Goal: Task Accomplishment & Management: Complete application form

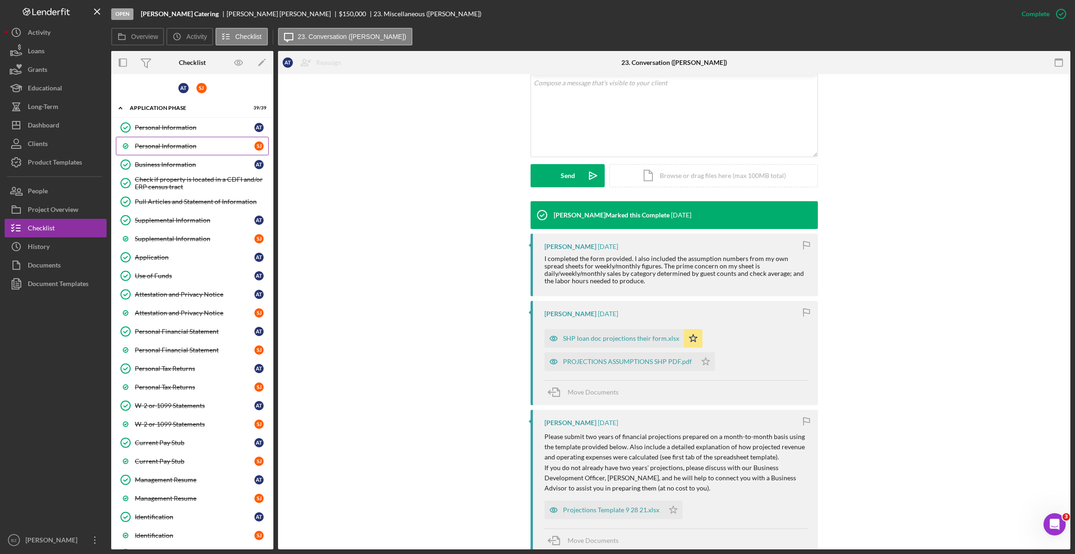
click at [188, 144] on div "Personal Information" at bounding box center [195, 145] width 120 height 7
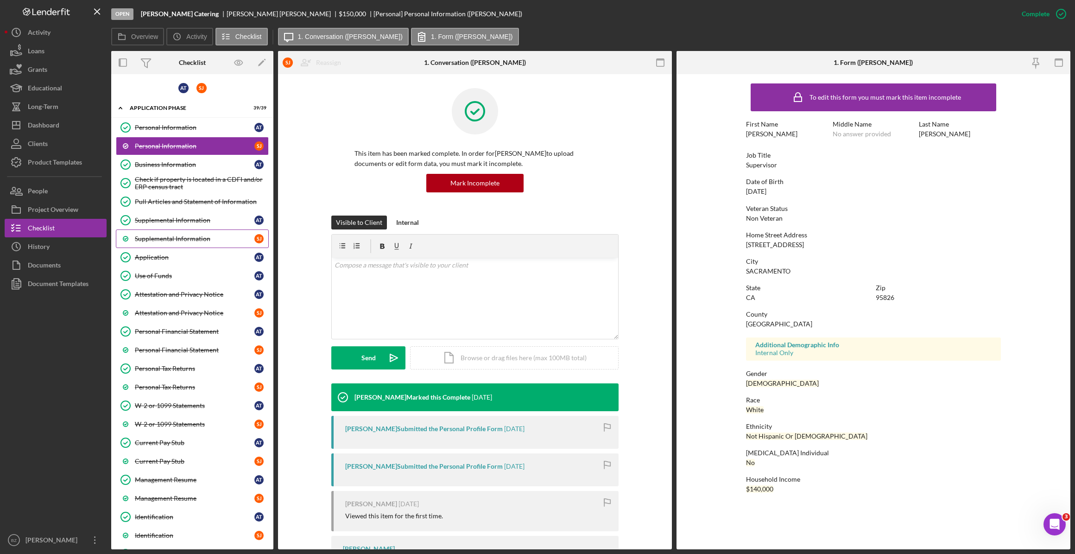
click at [164, 240] on div "Supplemental Information" at bounding box center [195, 238] width 120 height 7
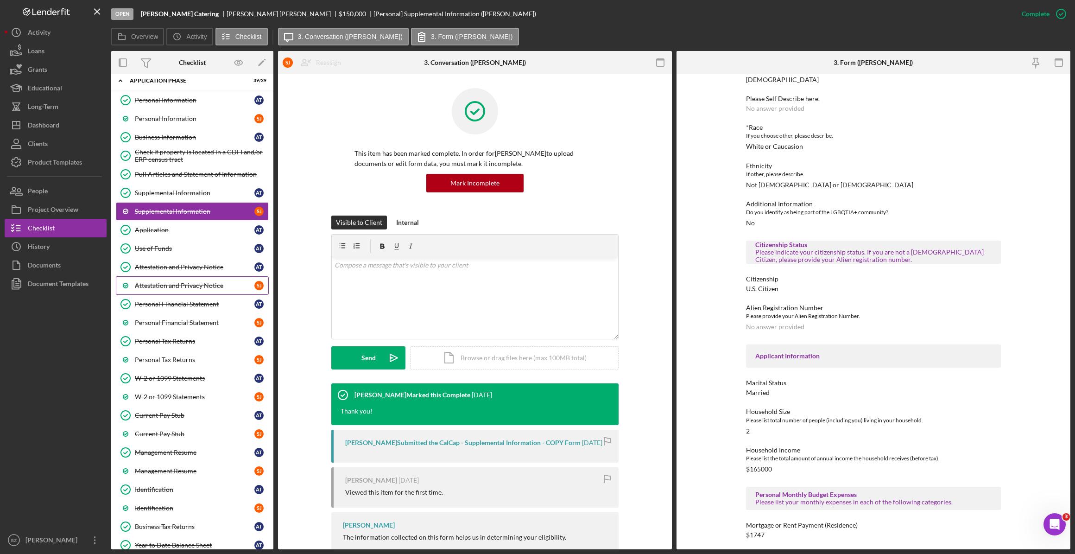
scroll to position [42, 0]
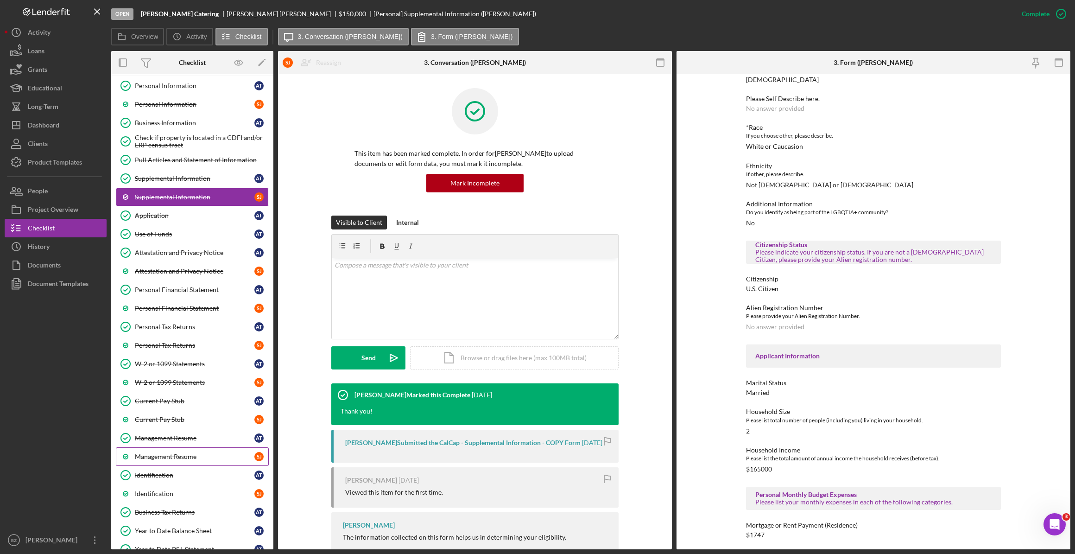
click at [163, 457] on div "Management Resume" at bounding box center [195, 456] width 120 height 7
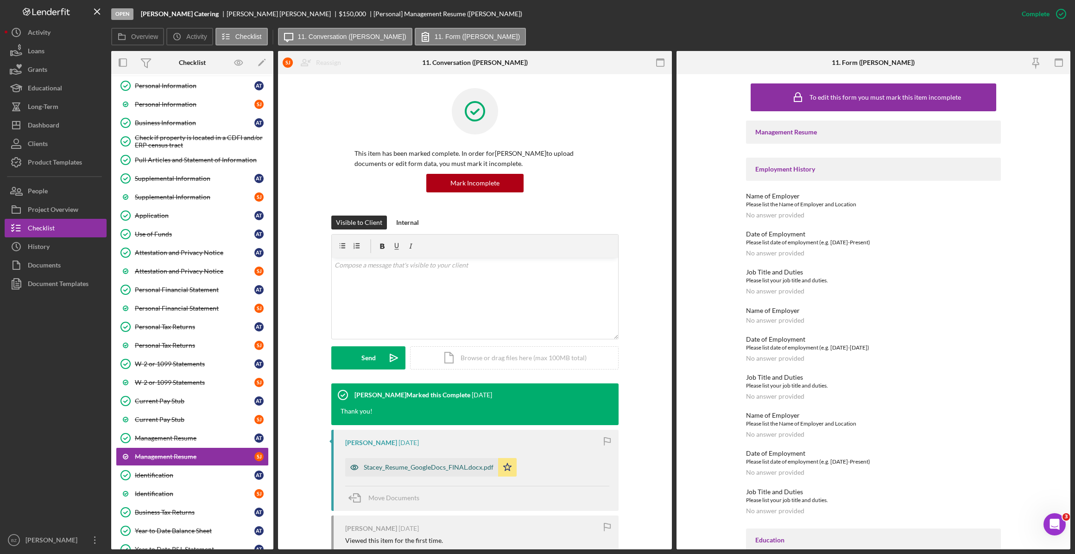
click at [449, 464] on div "Stacey_Resume_GoogleDocs_FINAL.docx.pdf" at bounding box center [429, 467] width 130 height 7
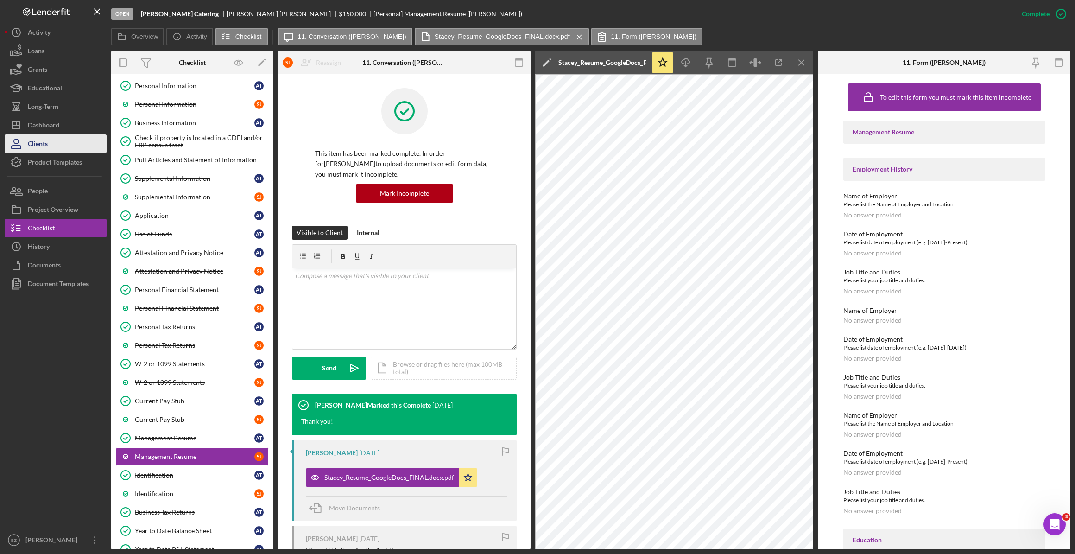
click at [43, 144] on div "Clients" at bounding box center [38, 144] width 20 height 21
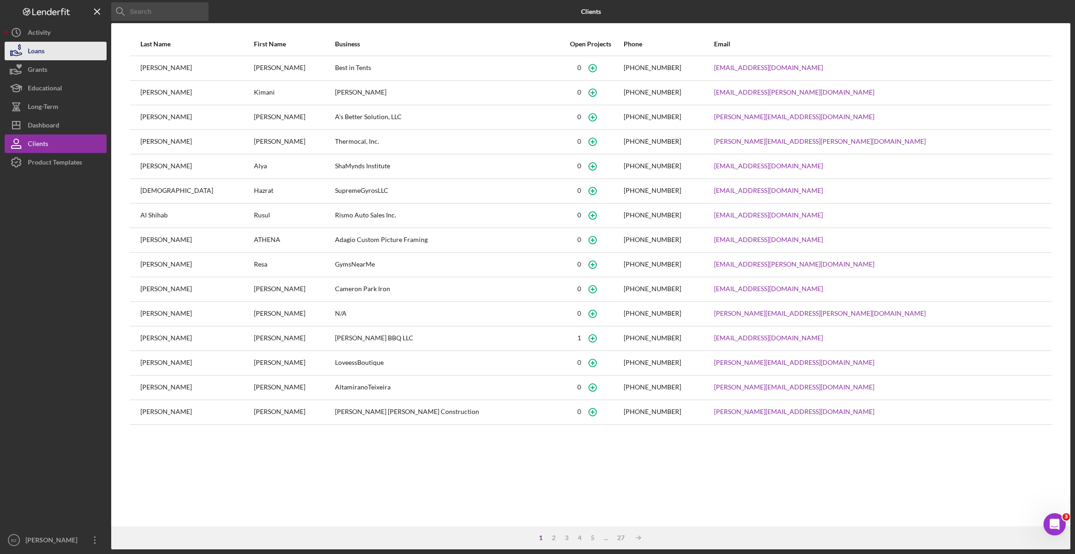
click at [42, 51] on div "Loans" at bounding box center [36, 52] width 17 height 21
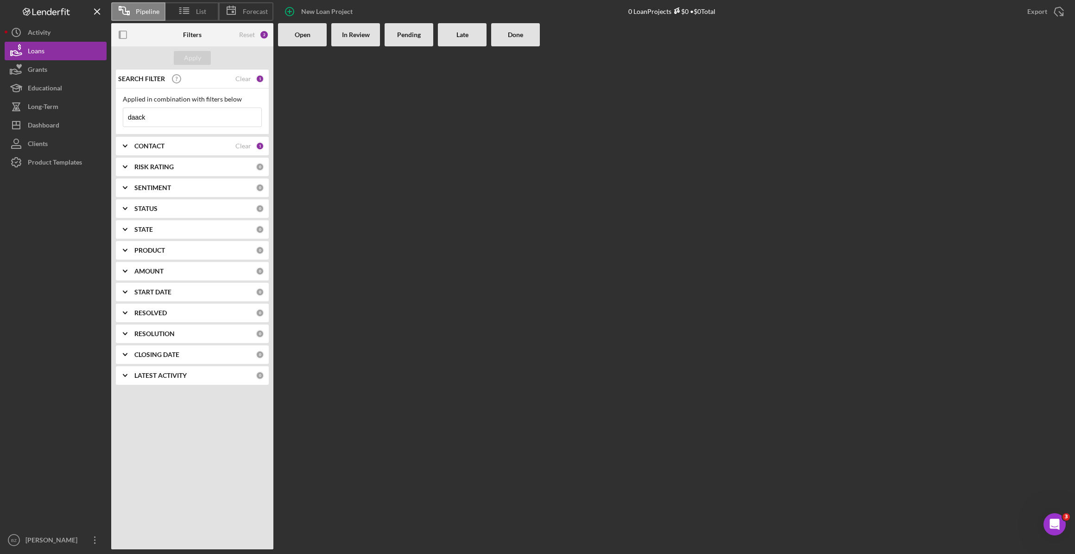
click at [128, 148] on icon "Icon/Expander" at bounding box center [125, 145] width 23 height 23
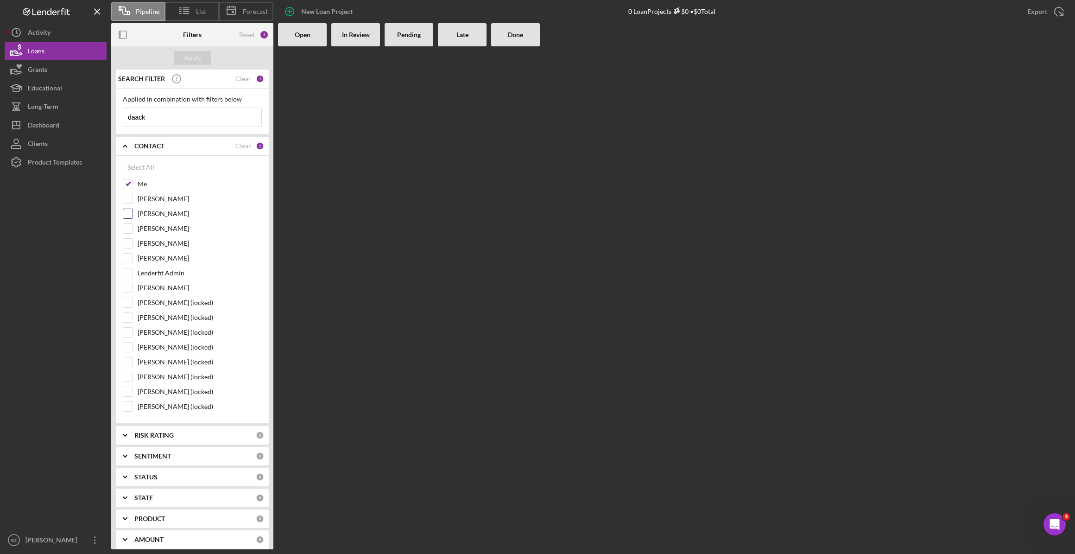
click at [129, 214] on input "Bob Gonzales" at bounding box center [127, 213] width 9 height 9
checkbox input "true"
click at [130, 242] on input "Domonique Simpson" at bounding box center [127, 243] width 9 height 9
checkbox input "true"
click at [129, 259] on input "Anna-Marie Rodriguez" at bounding box center [127, 258] width 9 height 9
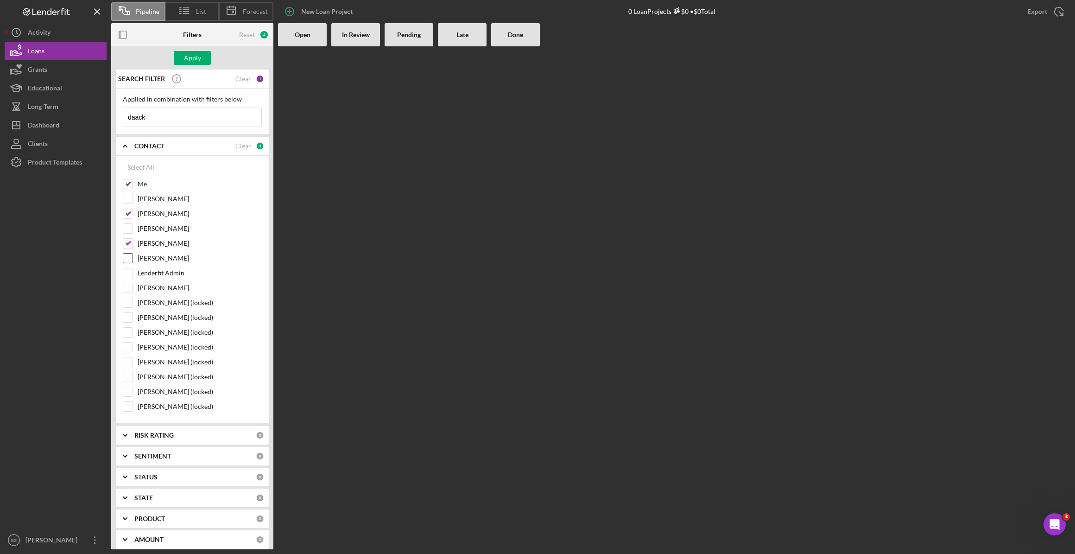
checkbox input "true"
click at [187, 54] on div "Apply" at bounding box center [192, 58] width 17 height 14
click at [204, 120] on input "daack" at bounding box center [192, 117] width 138 height 19
type input "d"
click at [191, 55] on div "Apply" at bounding box center [192, 58] width 17 height 14
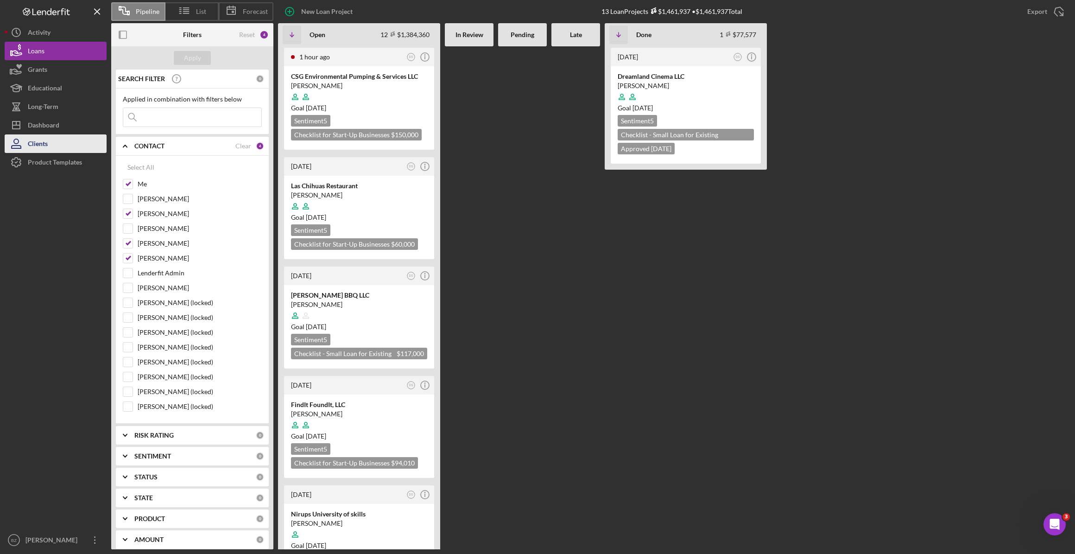
click at [51, 139] on button "Clients" at bounding box center [56, 143] width 102 height 19
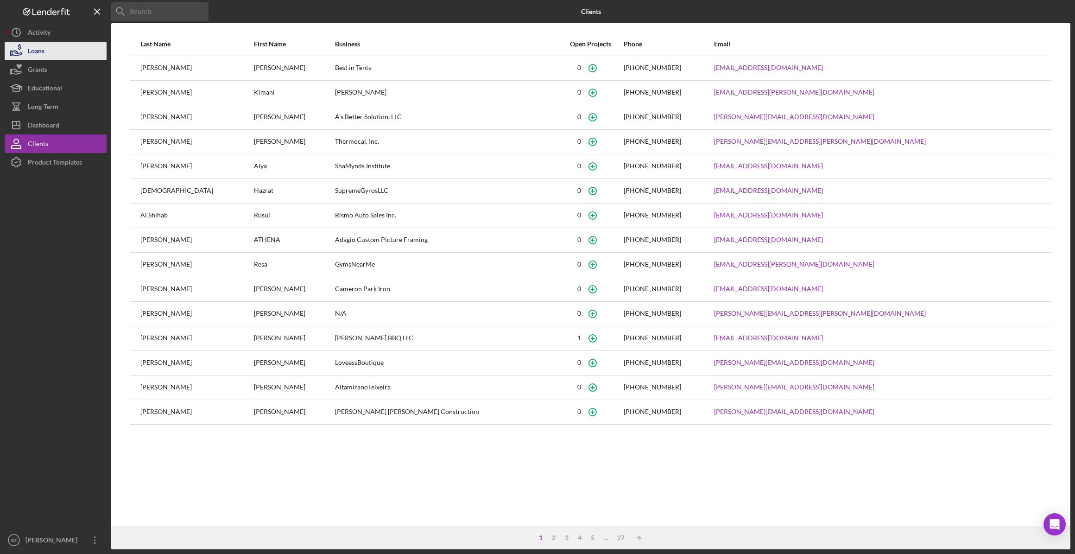
click at [34, 51] on div "Loans" at bounding box center [36, 52] width 17 height 21
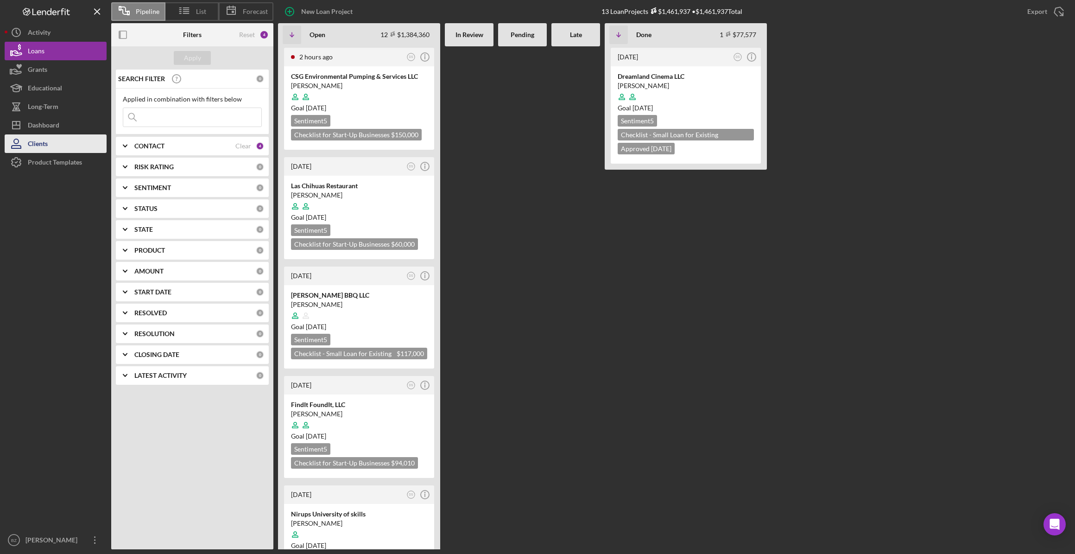
click at [73, 142] on button "Clients" at bounding box center [56, 143] width 102 height 19
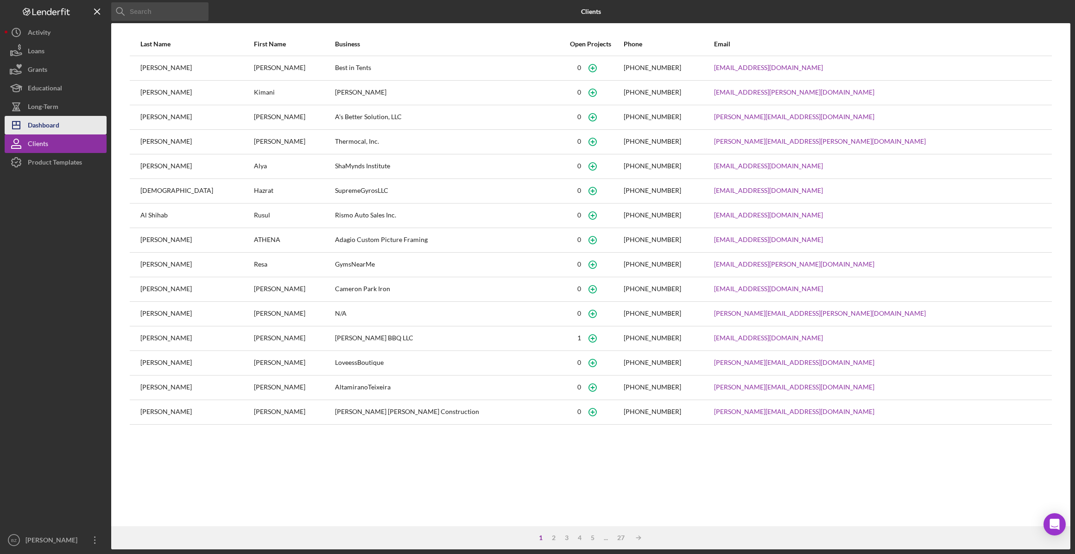
click at [65, 121] on button "Icon/Dashboard Dashboard" at bounding box center [56, 125] width 102 height 19
